Goal: Transaction & Acquisition: Download file/media

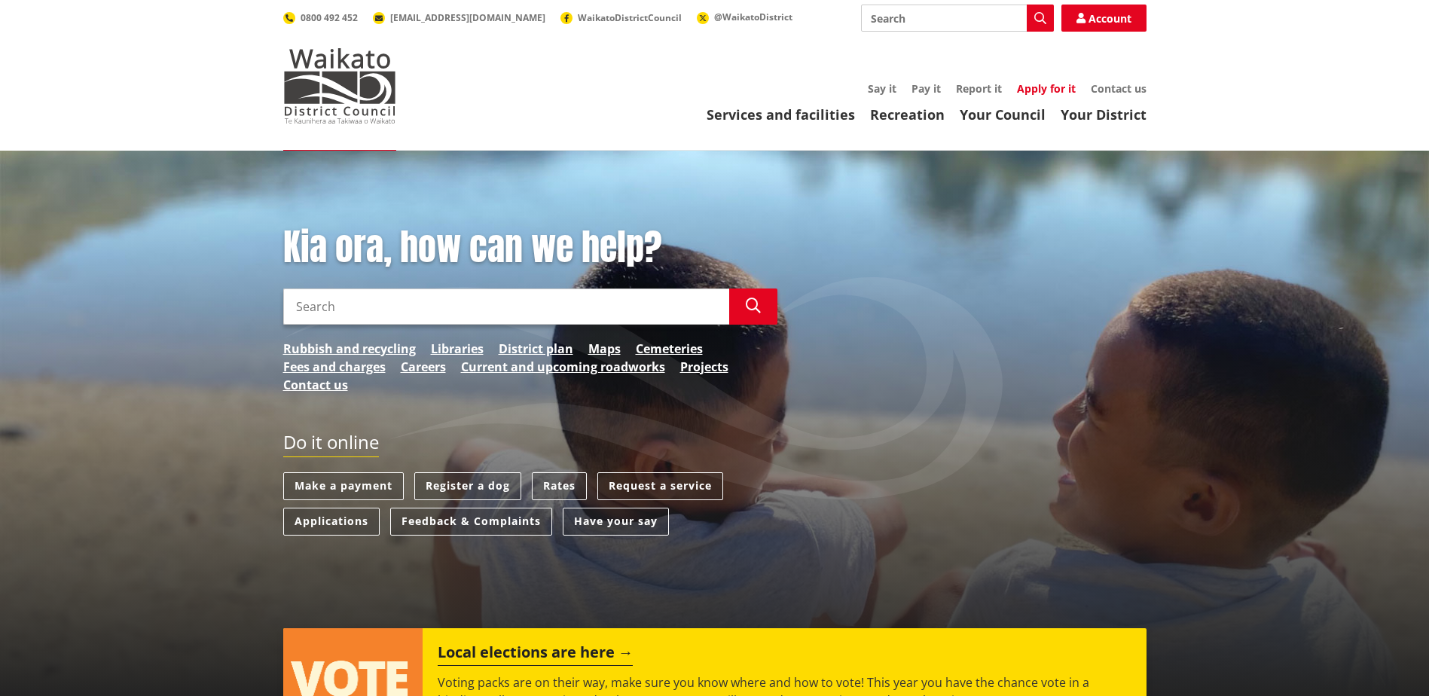
click at [1044, 90] on link "Apply for it" at bounding box center [1046, 88] width 59 height 14
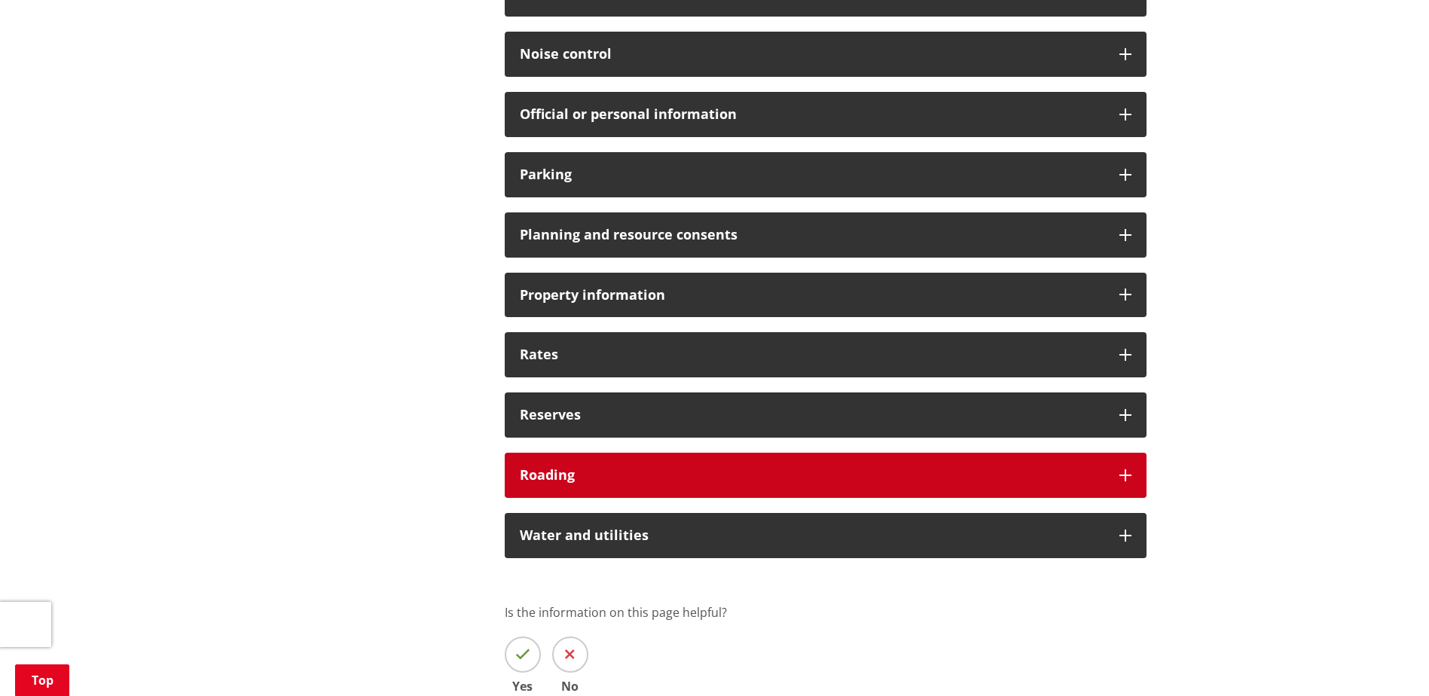
scroll to position [1055, 0]
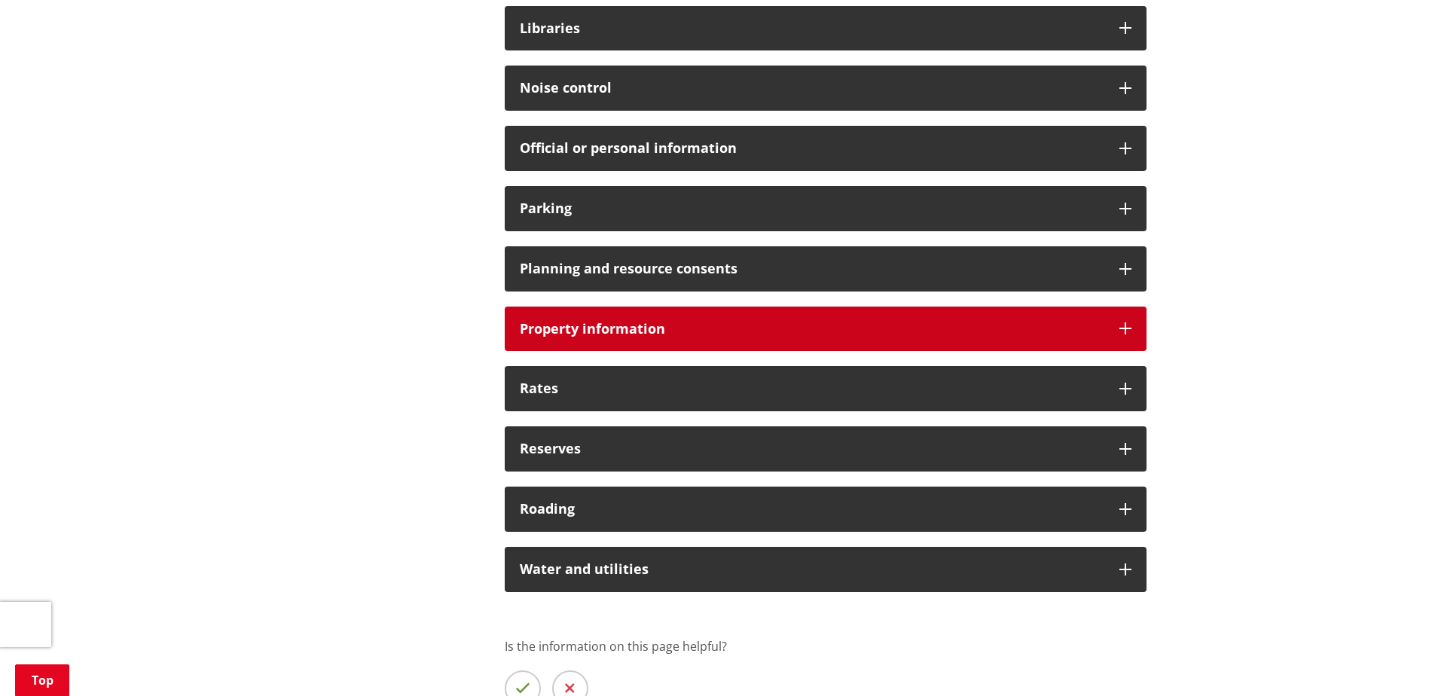
click at [559, 333] on h3 "Property information" at bounding box center [812, 329] width 585 height 15
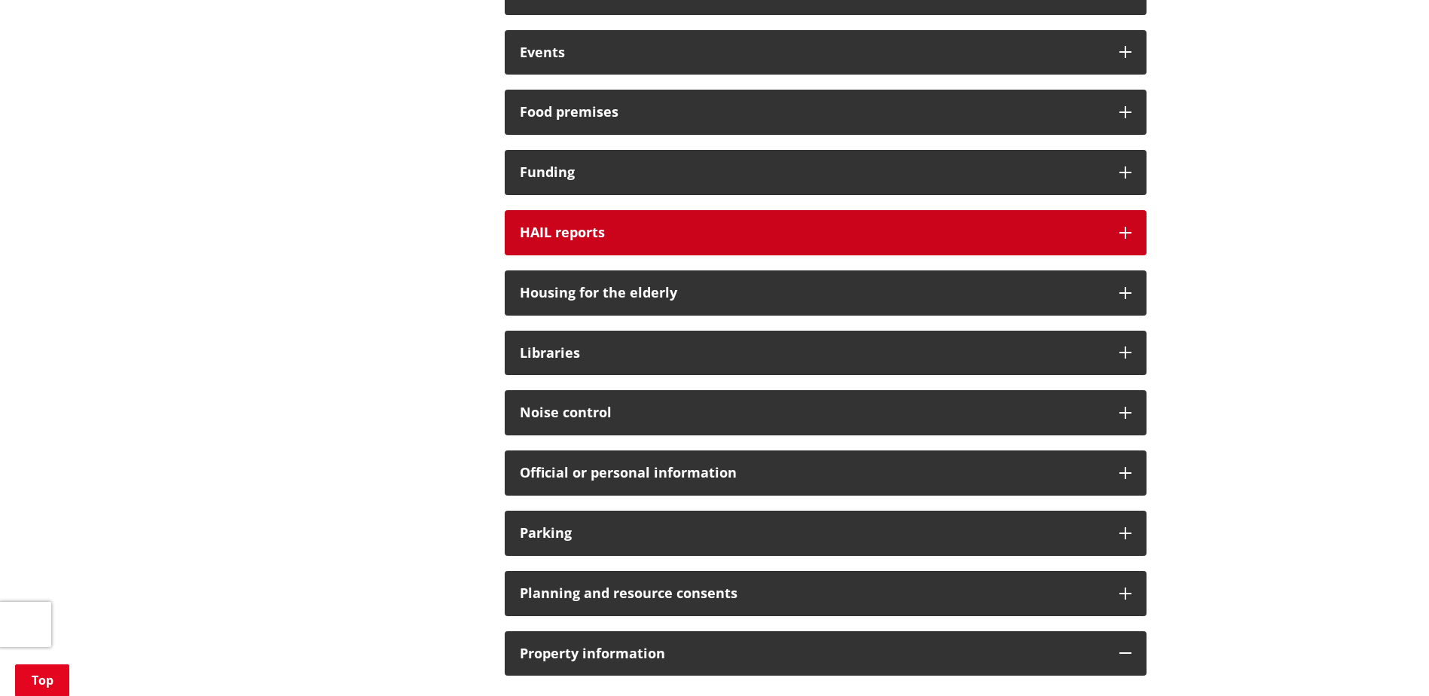
scroll to position [678, 0]
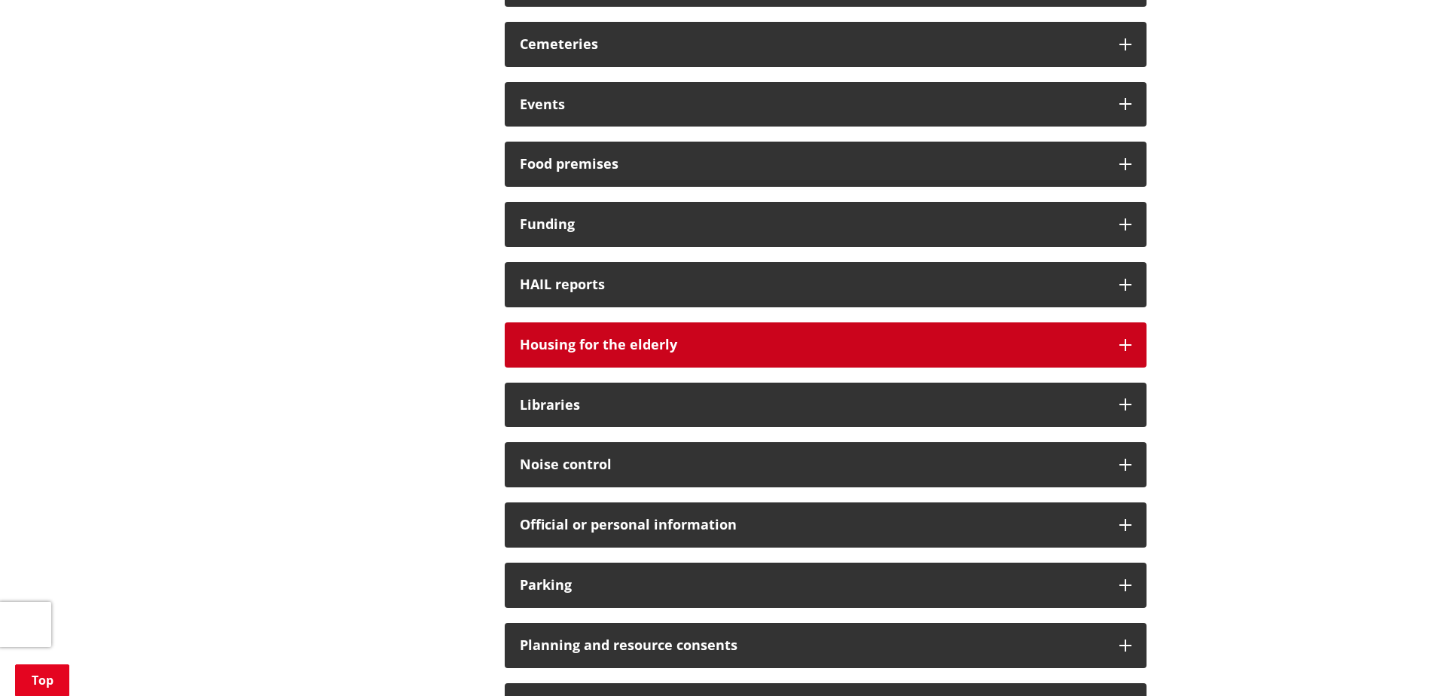
click at [543, 332] on div "Housing for the elderly" at bounding box center [826, 345] width 642 height 45
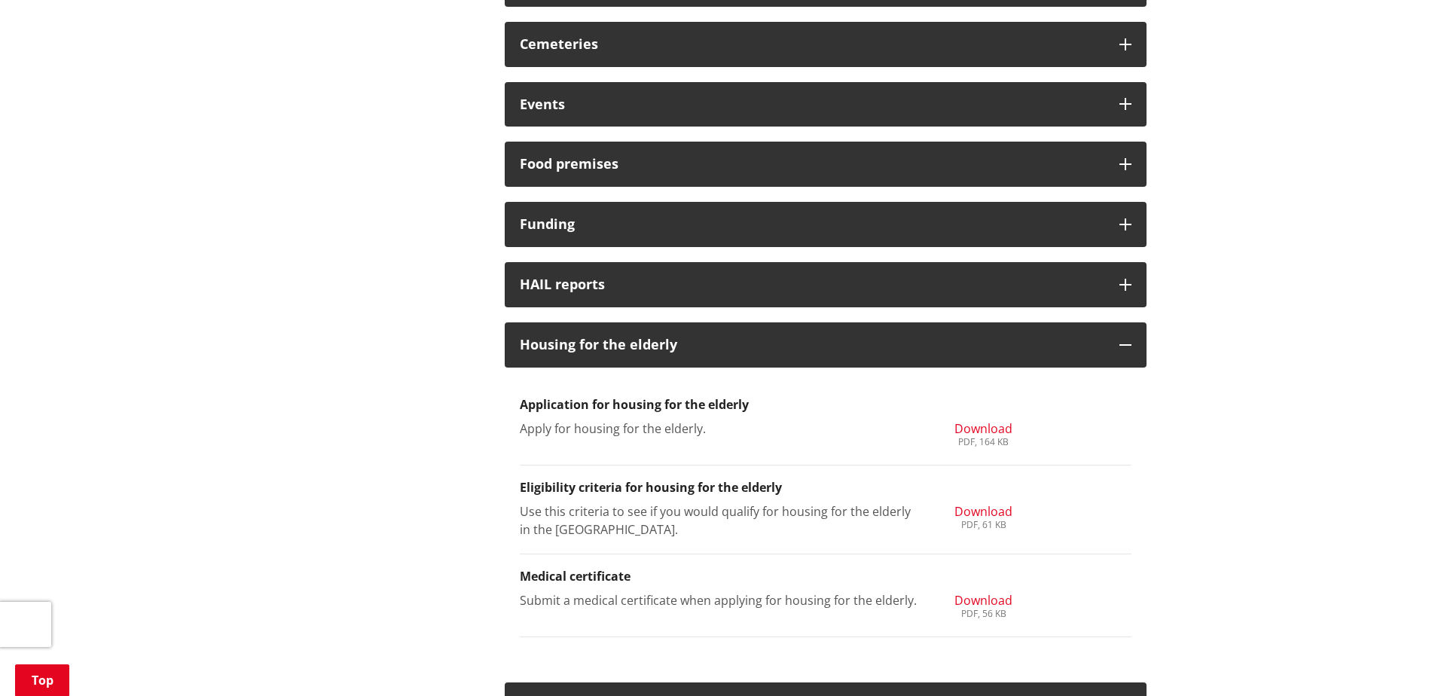
click at [967, 432] on span "Download" at bounding box center [984, 428] width 58 height 17
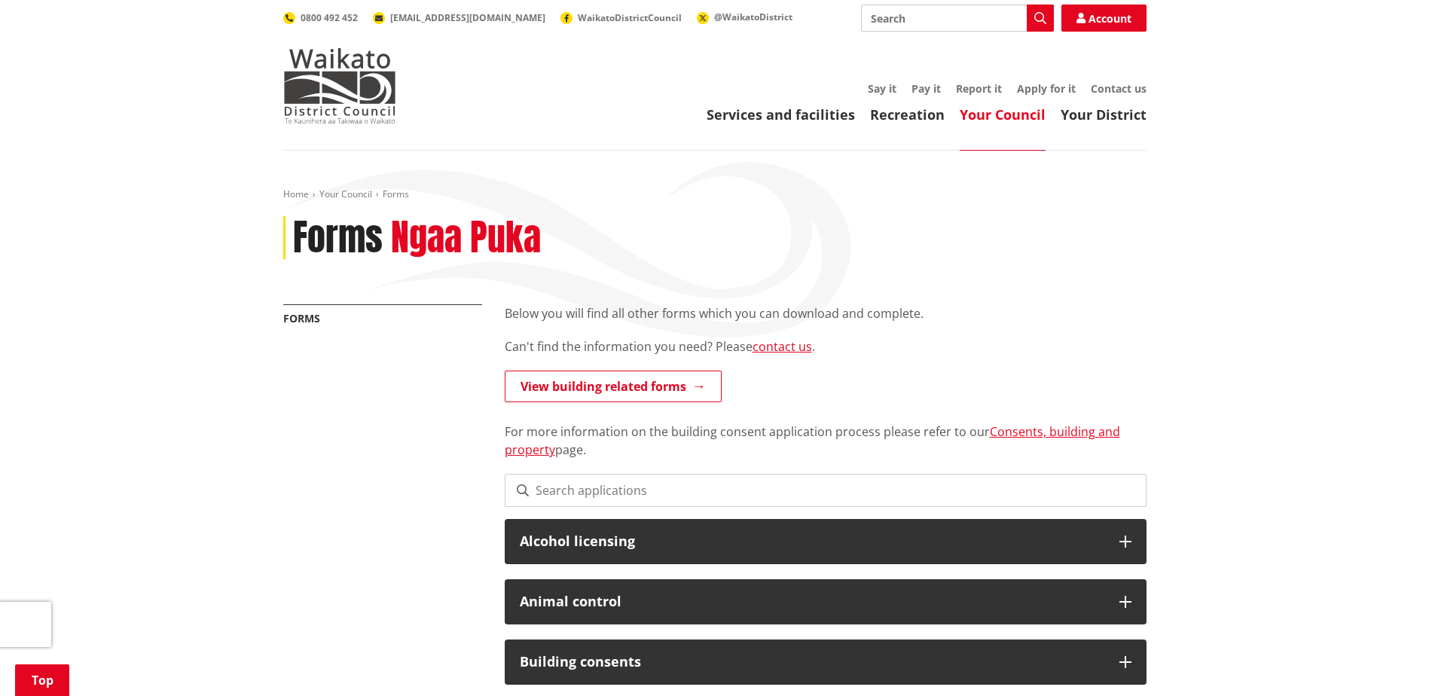
scroll to position [678, 0]
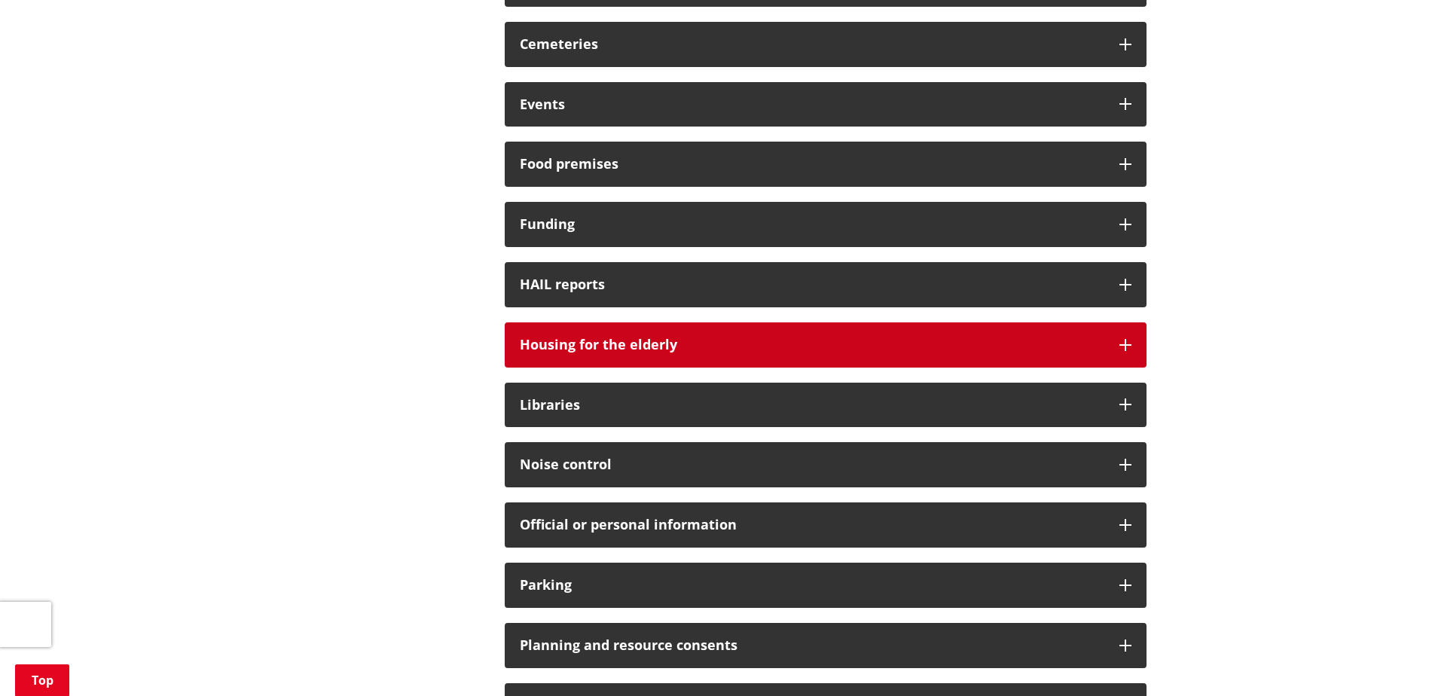
drag, startPoint x: 644, startPoint y: 358, endPoint x: 674, endPoint y: 390, distance: 44.8
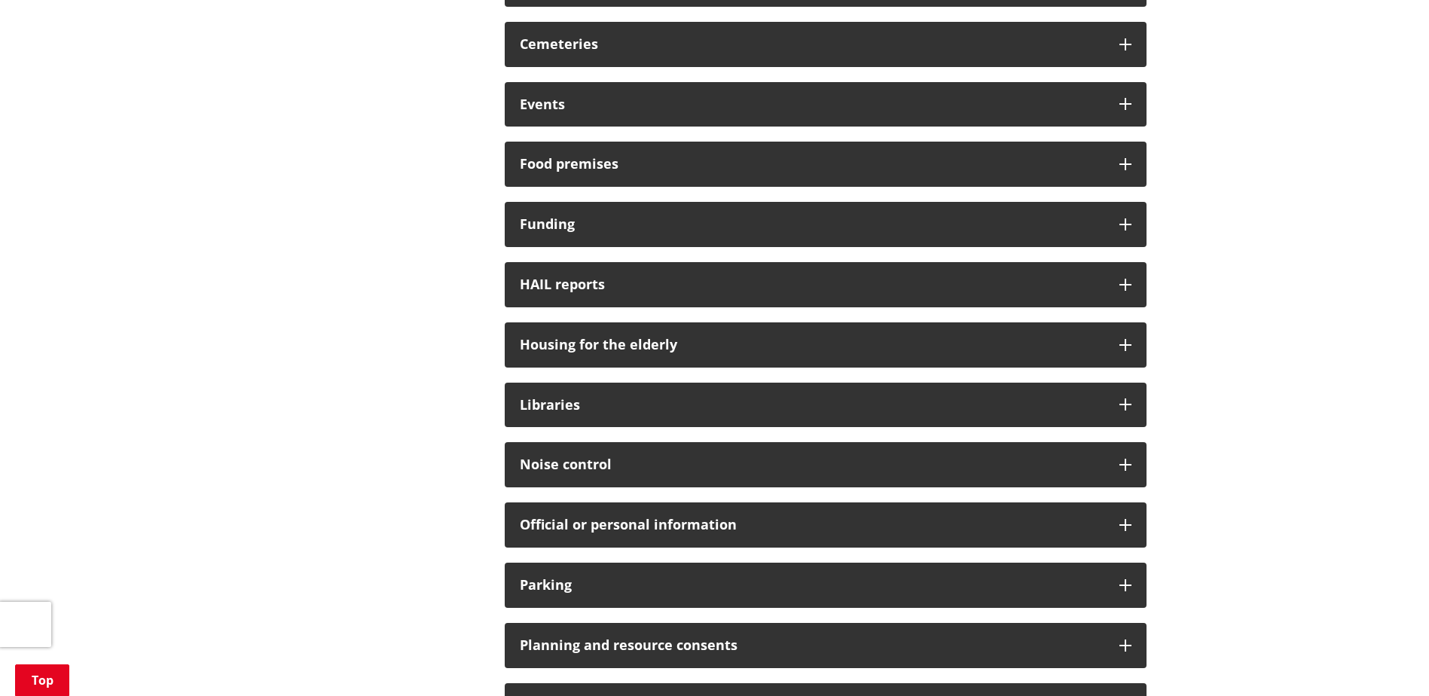
click at [644, 357] on div "Housing for the elderly" at bounding box center [826, 345] width 642 height 45
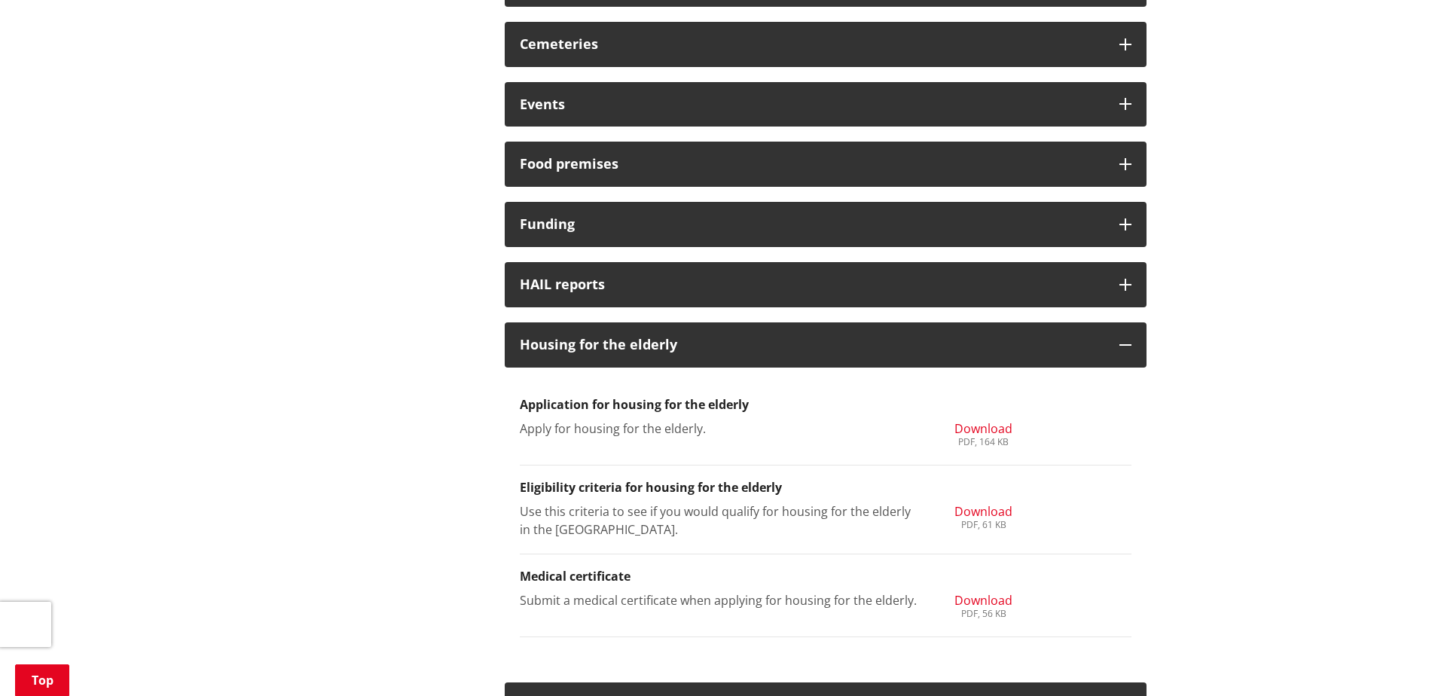
click at [981, 511] on span "Download" at bounding box center [984, 511] width 58 height 17
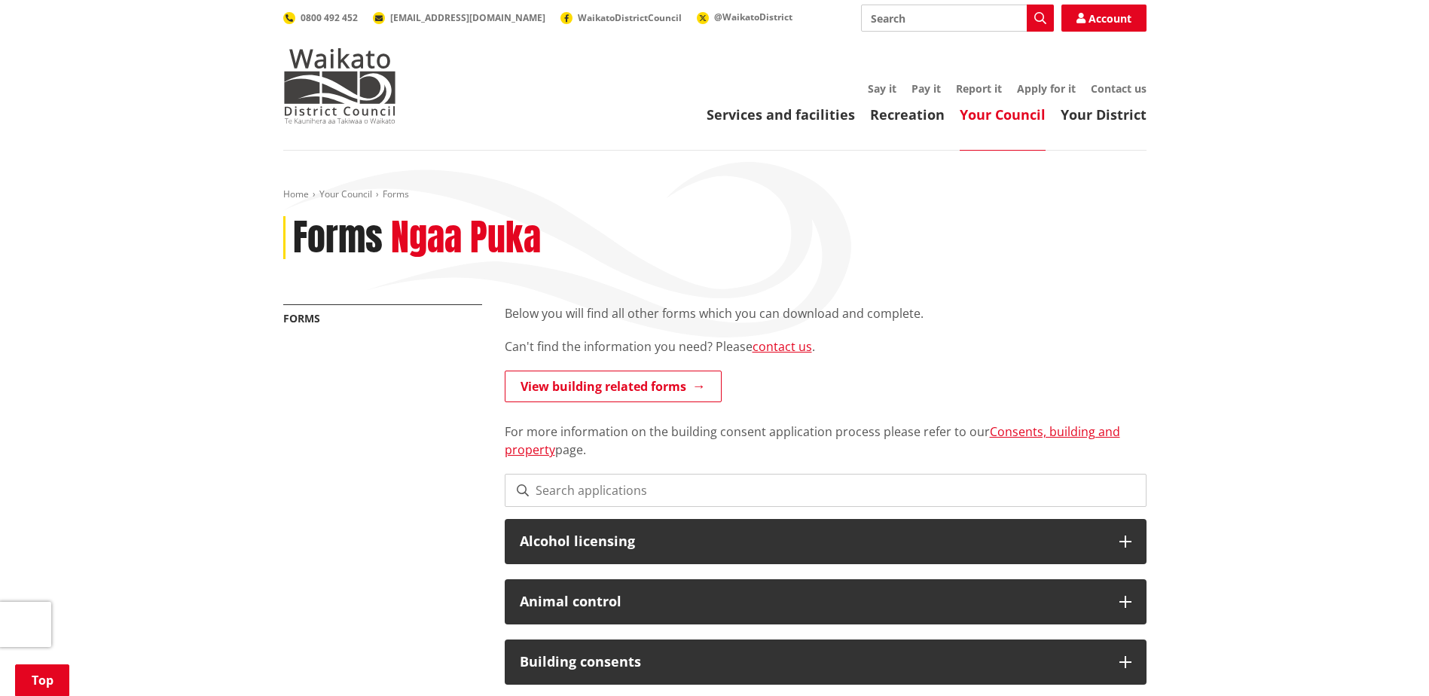
scroll to position [678, 0]
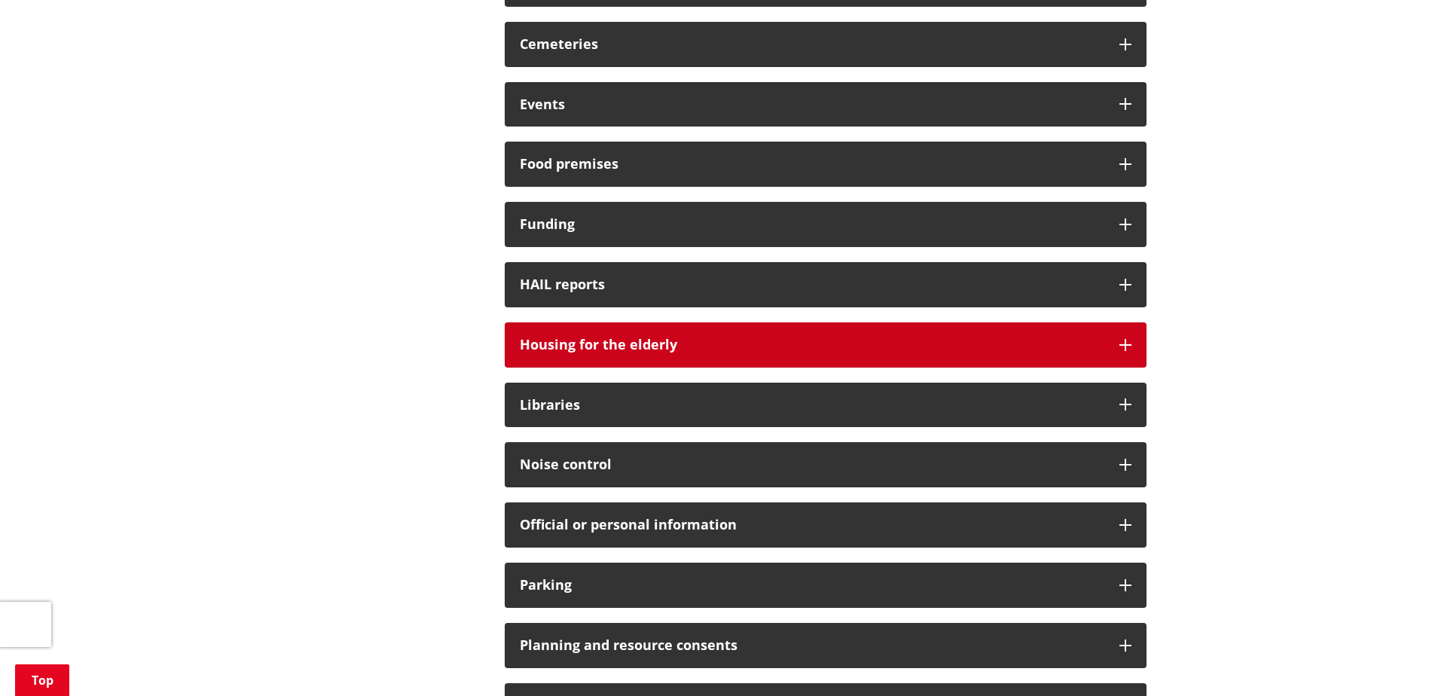
click at [562, 347] on h3 "Housing for the elderly" at bounding box center [812, 345] width 585 height 15
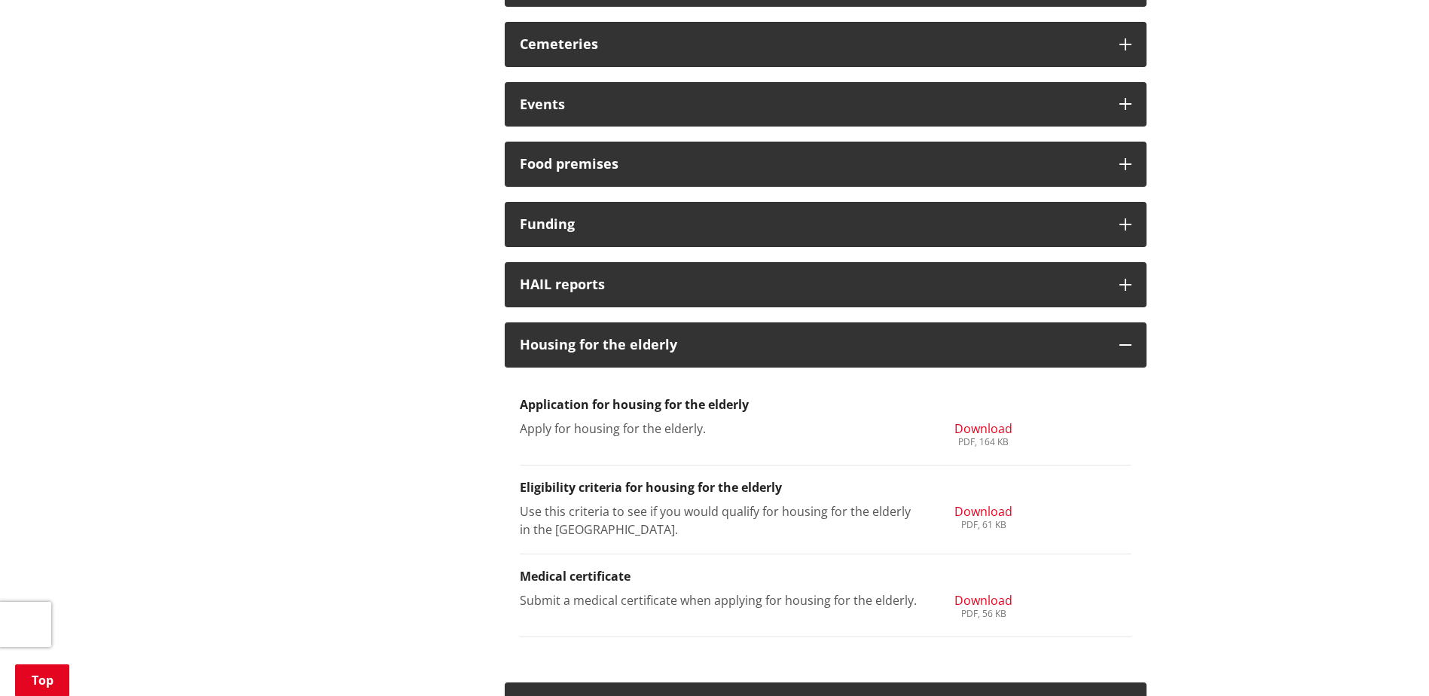
click at [975, 602] on span "Download" at bounding box center [984, 600] width 58 height 17
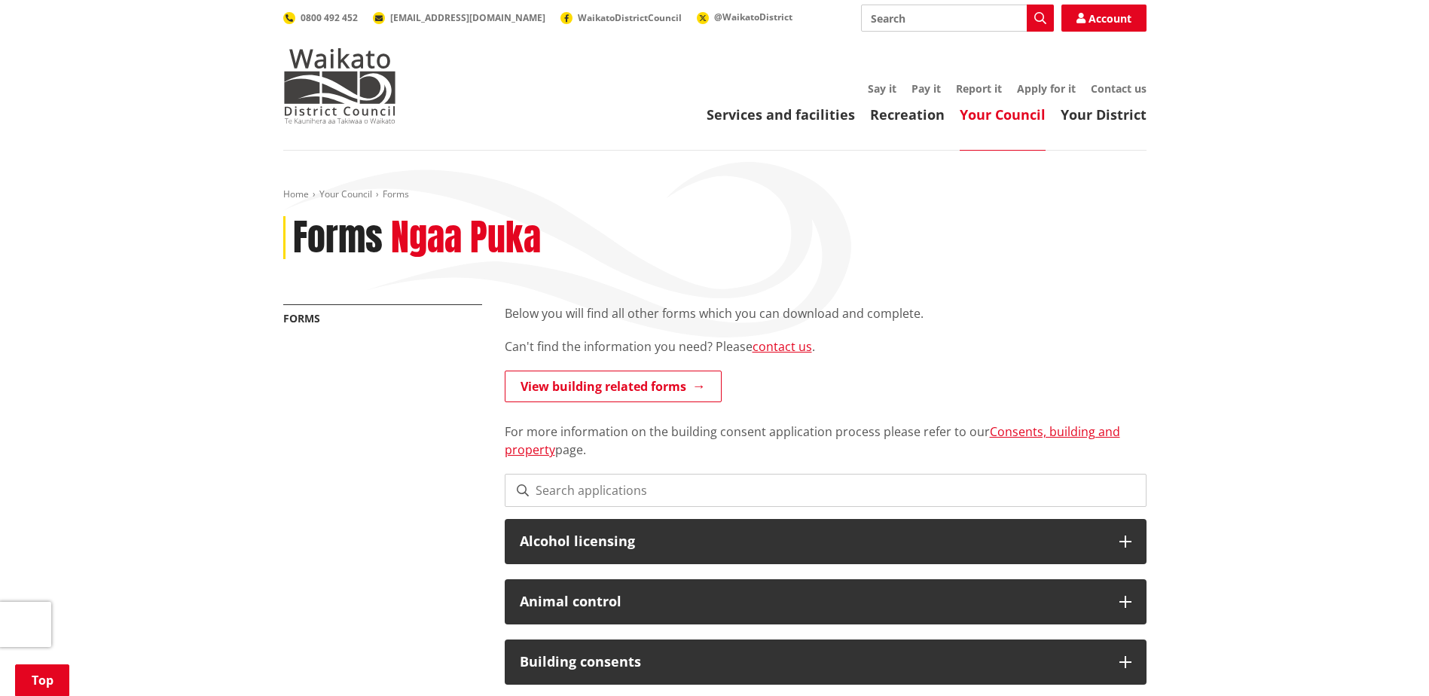
scroll to position [678, 0]
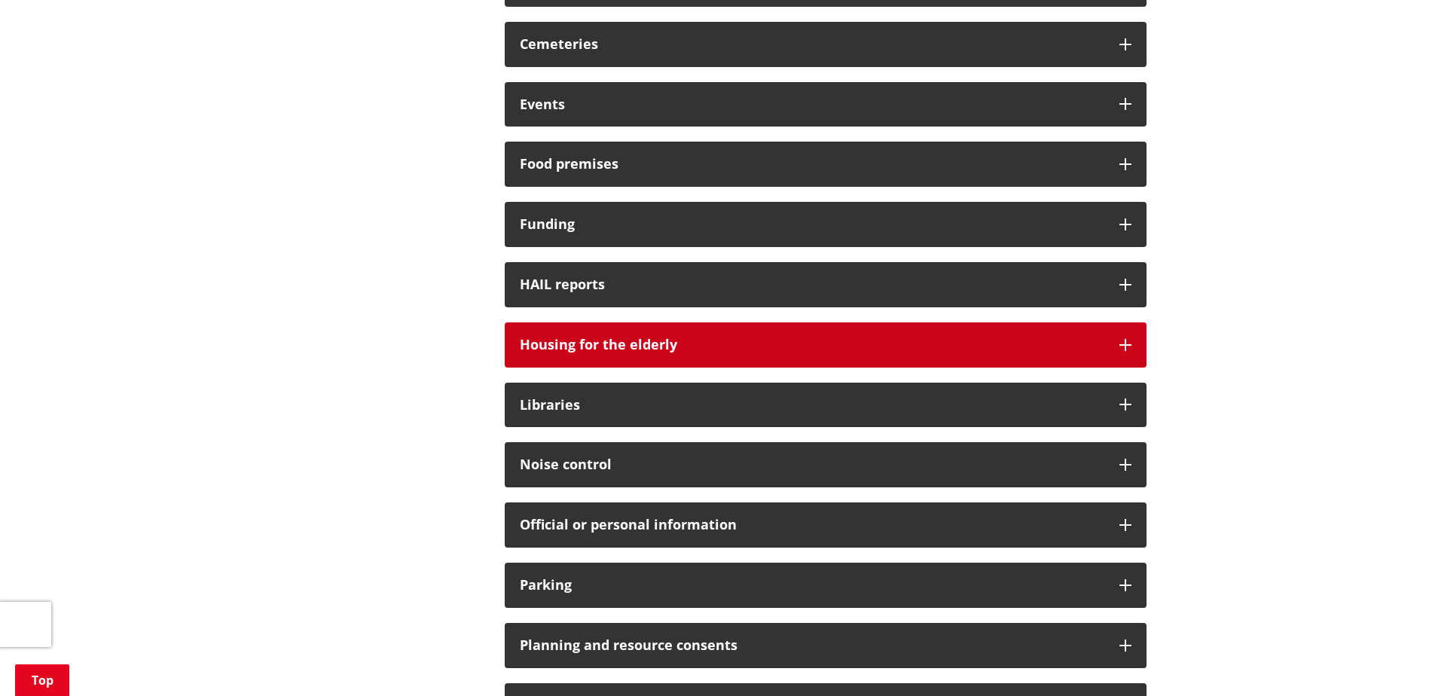
click at [813, 351] on h3 "Housing for the elderly" at bounding box center [812, 345] width 585 height 15
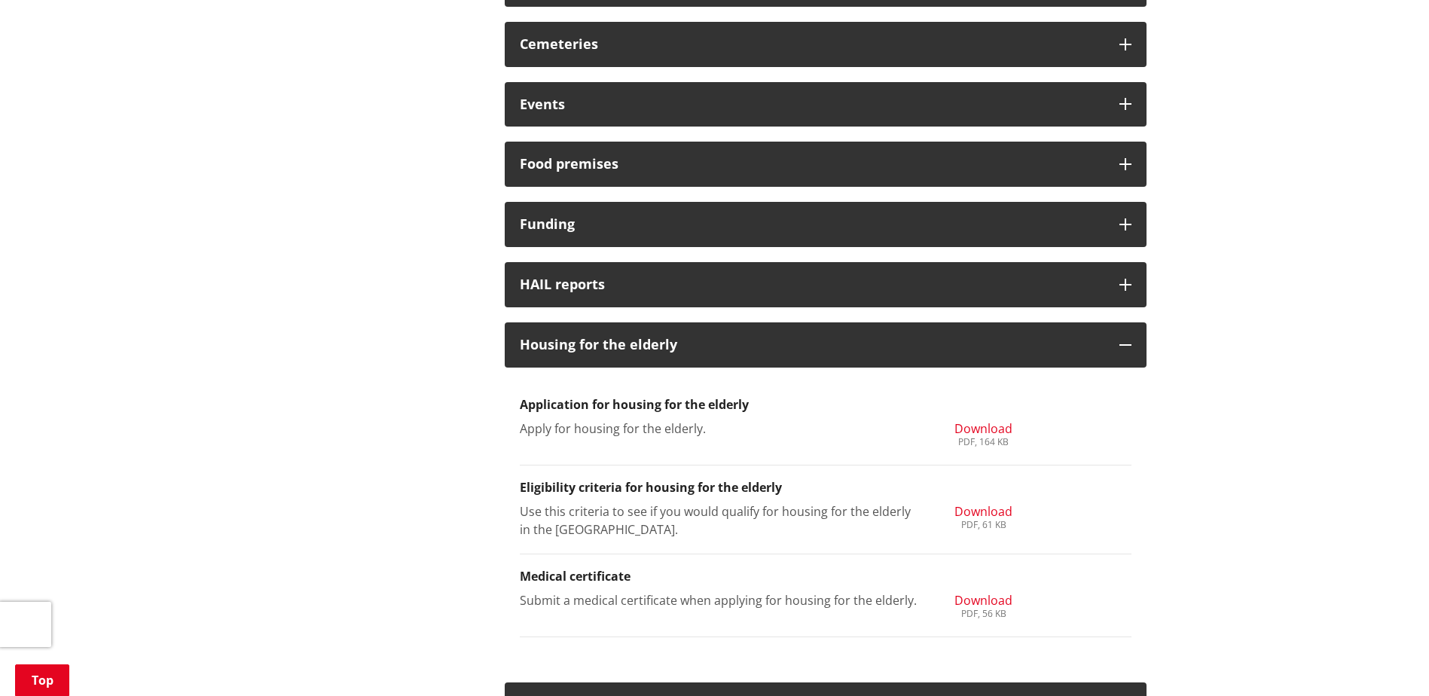
click at [983, 438] on div "PDF, 164 KB" at bounding box center [984, 442] width 58 height 9
